Goal: Check status: Check status

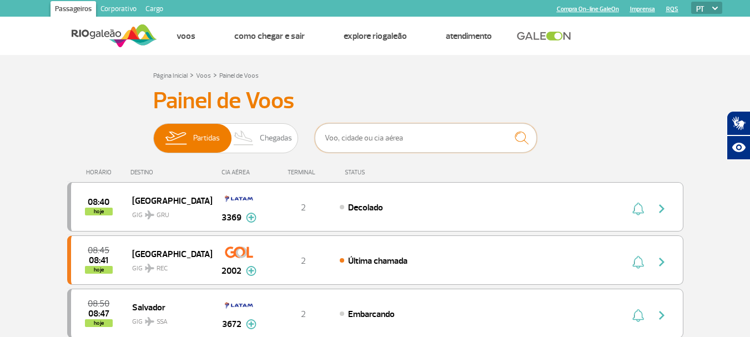
click at [463, 138] on input "text" at bounding box center [426, 137] width 222 height 29
type input "p"
click at [433, 136] on input "text" at bounding box center [426, 137] width 222 height 29
paste input "LA9005"
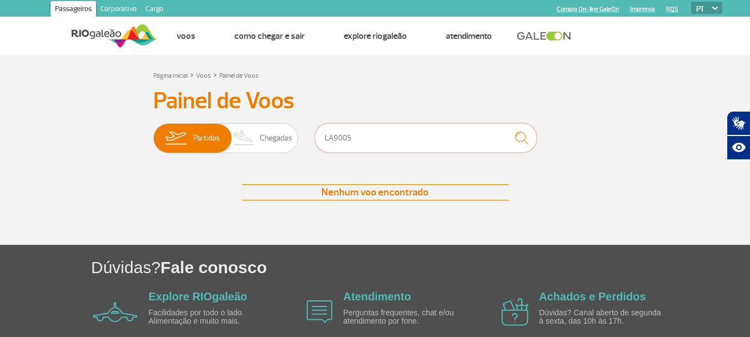
click at [333, 140] on input "LA9005" at bounding box center [426, 137] width 222 height 29
type input "9005"
click at [519, 132] on img "submit" at bounding box center [522, 138] width 24 height 23
click at [328, 138] on input "9005" at bounding box center [426, 137] width 222 height 29
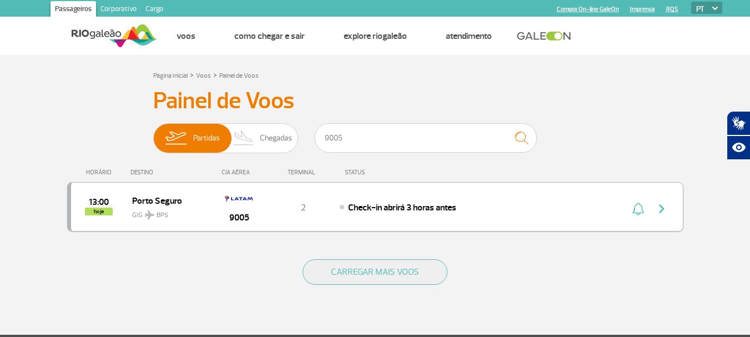
click at [638, 210] on img "button" at bounding box center [638, 208] width 12 height 13
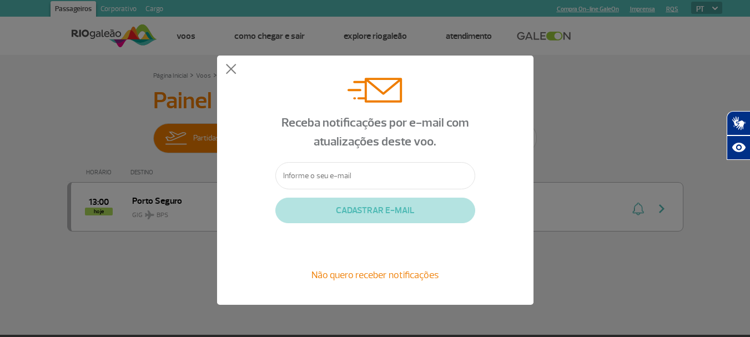
click at [375, 180] on input "text" at bounding box center [375, 175] width 200 height 27
type input "[EMAIL_ADDRESS][DOMAIN_NAME]"
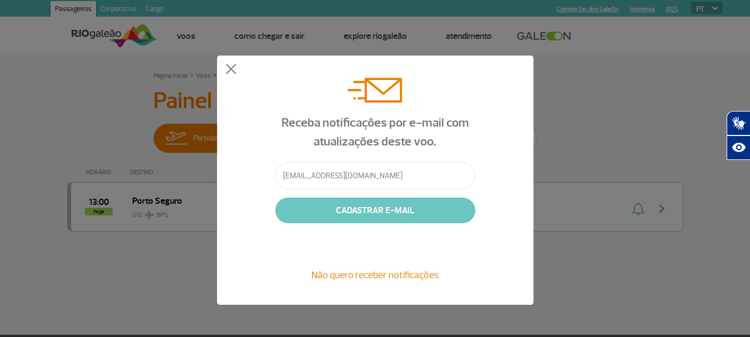
click at [352, 210] on button "CADASTRAR E-MAIL" at bounding box center [375, 211] width 200 height 26
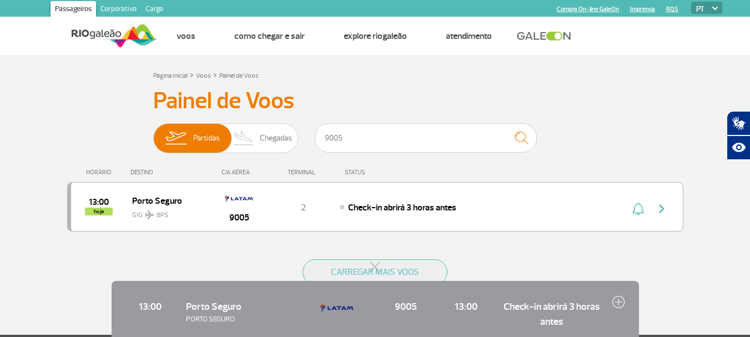
click at [650, 282] on div "9005 [GEOGRAPHIC_DATA] GIG BPS 13:00 Check-in abrirá 3 horas antes HORÁRIO 13:0…" at bounding box center [375, 309] width 633 height 56
click at [664, 212] on img "button" at bounding box center [661, 208] width 13 height 13
click at [398, 82] on div "Página Inicial > Voos > Painel de Voos Painel de Voos Partidas Chegadas 9005 13…" at bounding box center [375, 201] width 633 height 266
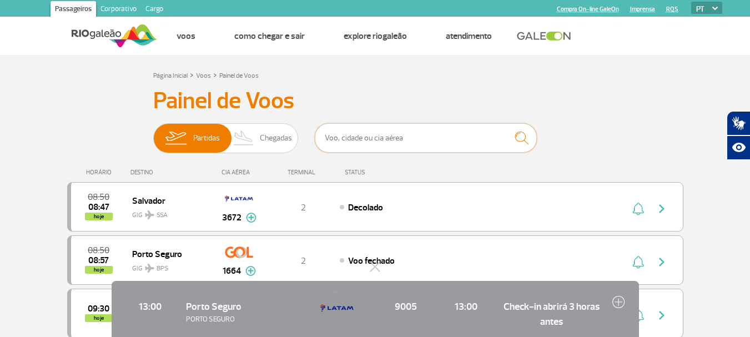
click at [423, 140] on input "text" at bounding box center [426, 137] width 222 height 29
paste input "LA9005"
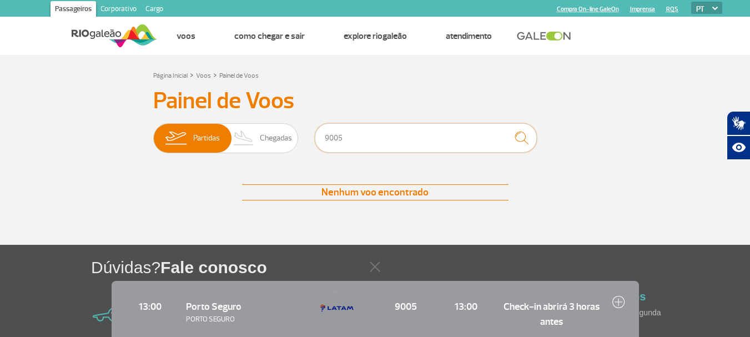
type input "9005"
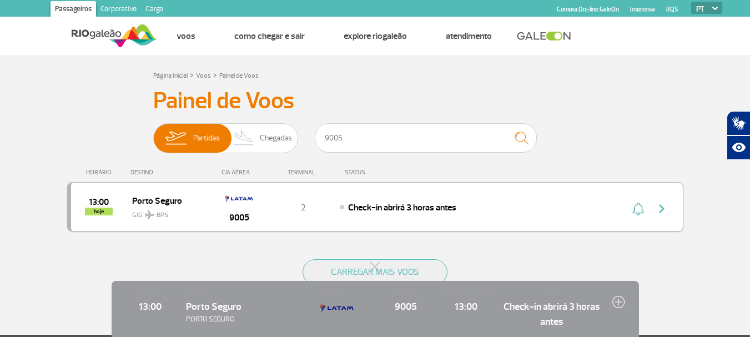
click at [190, 204] on span "Porto Seguro" at bounding box center [167, 200] width 71 height 14
click at [305, 206] on span "2" at bounding box center [303, 207] width 5 height 11
